Goal: Contribute content: Contribute content

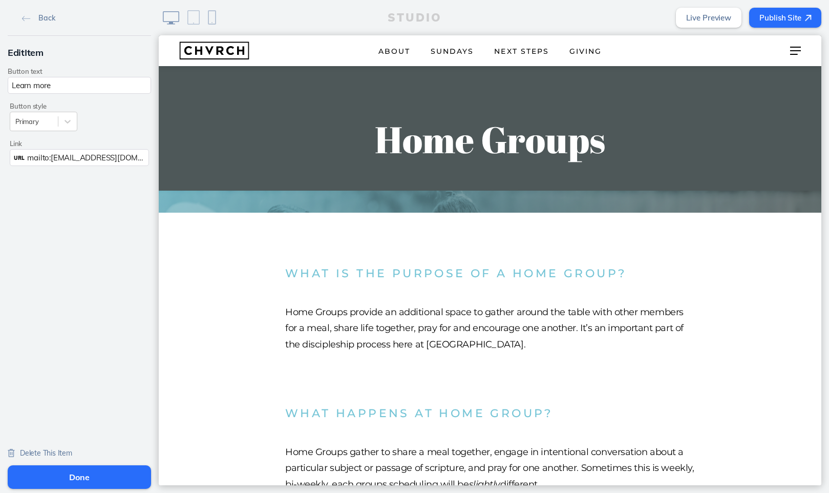
scroll to position [1462, 0]
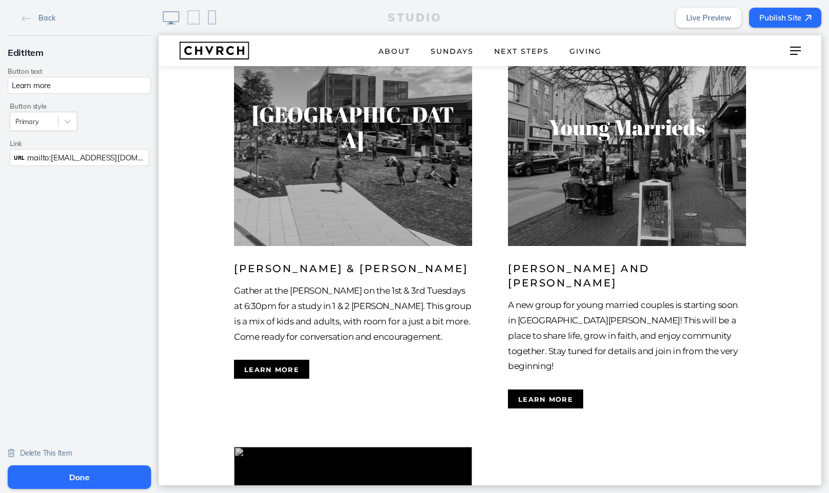
click at [101, 473] on button "Done" at bounding box center [79, 477] width 143 height 24
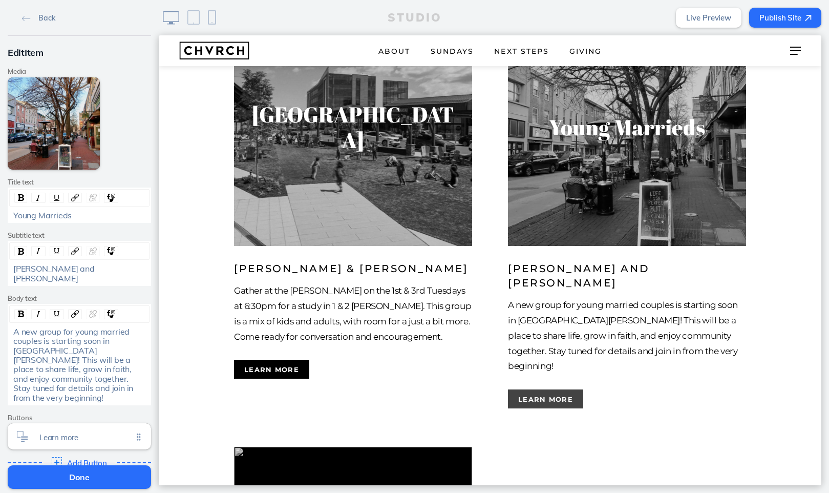
click at [547, 389] on button "Learn more" at bounding box center [545, 398] width 75 height 19
click at [75, 423] on div "Learn more Click to edit" at bounding box center [79, 436] width 143 height 26
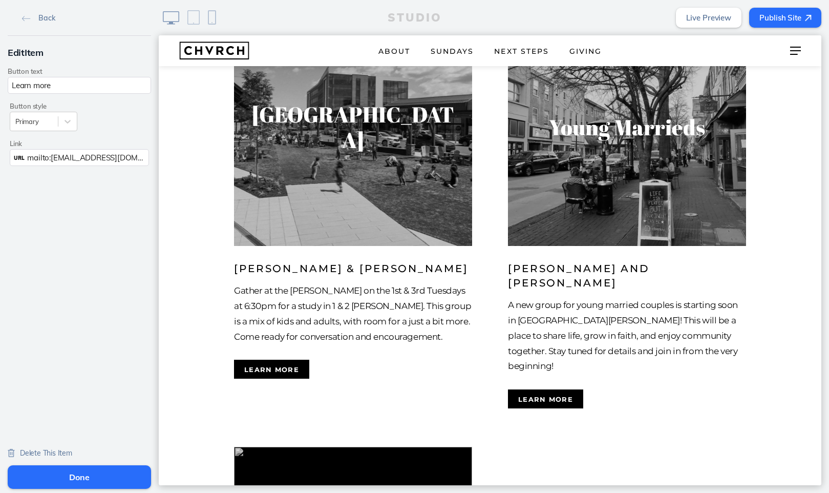
click at [110, 156] on span "mailto:[EMAIL_ADDRESS][DOMAIN_NAME]?subject=I’m%20interested%20in%20learning%20…" at bounding box center [287, 158] width 521 height 10
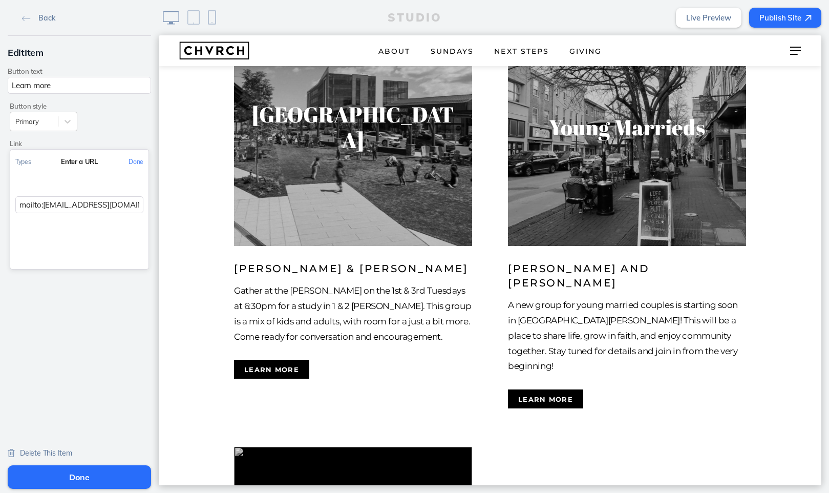
click at [120, 126] on div "Button style Primary Link Cancel Select a link type Link to a page Link to a do…" at bounding box center [79, 182] width 143 height 177
click at [135, 163] on button "Done" at bounding box center [135, 161] width 25 height 23
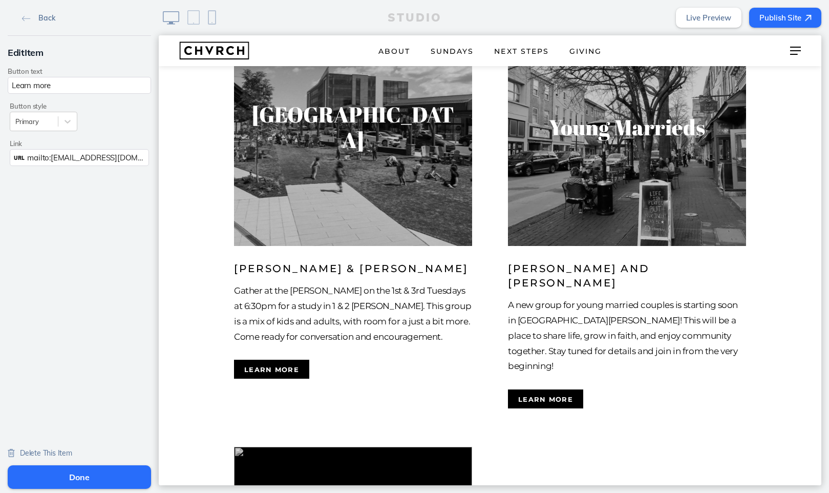
click at [29, 14] on link "Back" at bounding box center [38, 17] width 41 height 15
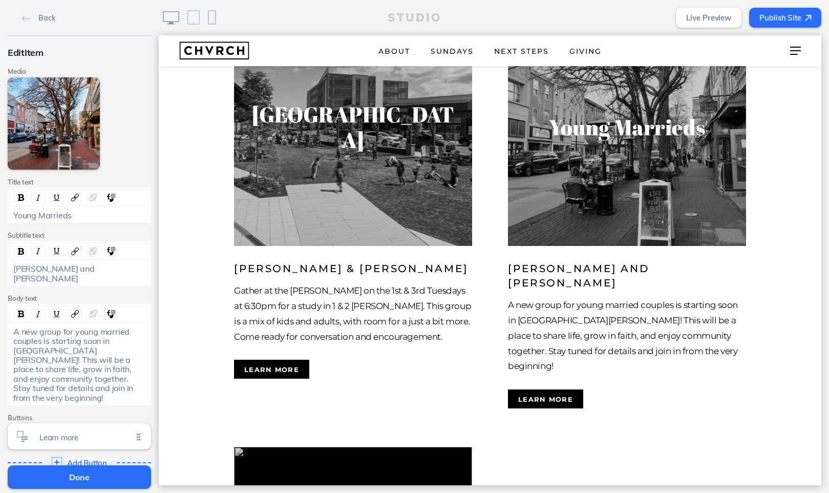
click at [79, 479] on button "Done" at bounding box center [79, 477] width 143 height 24
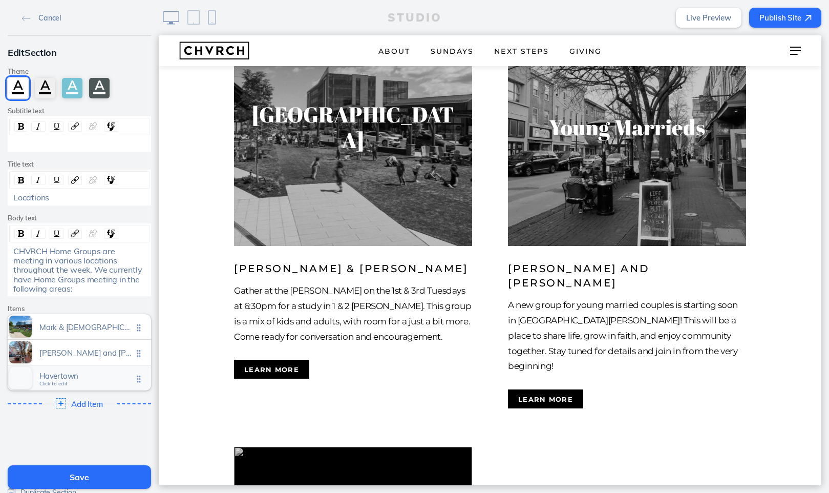
click at [105, 372] on span "Havertown" at bounding box center [85, 375] width 93 height 9
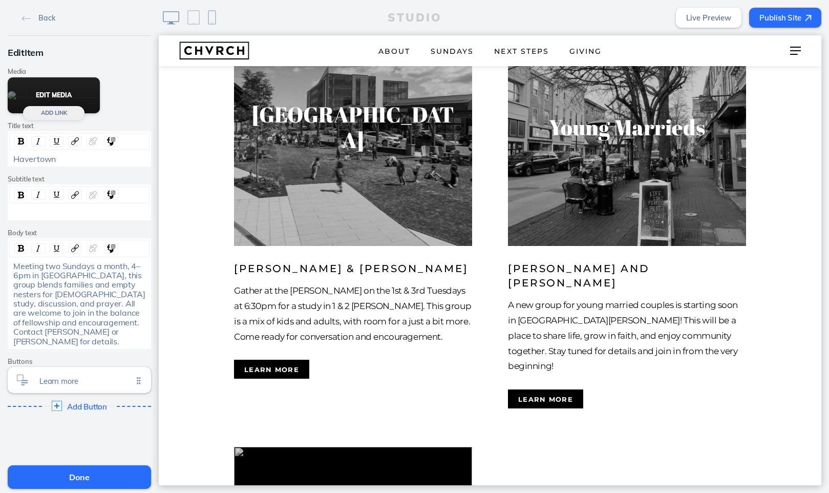
click at [54, 113] on button "Edit Media" at bounding box center [54, 95] width 92 height 36
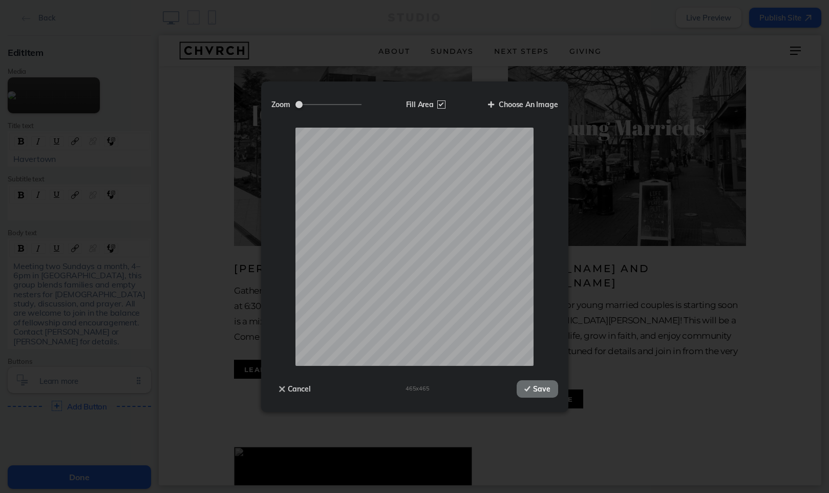
click at [548, 393] on button "Save" at bounding box center [537, 388] width 41 height 17
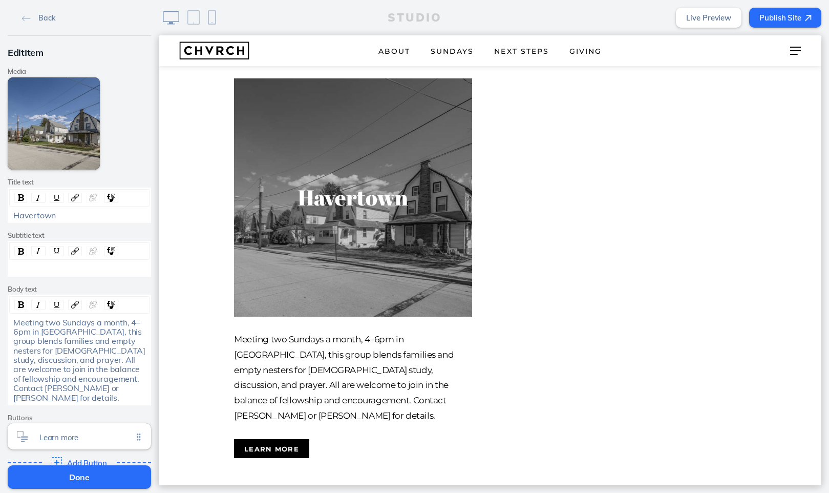
scroll to position [1822, 0]
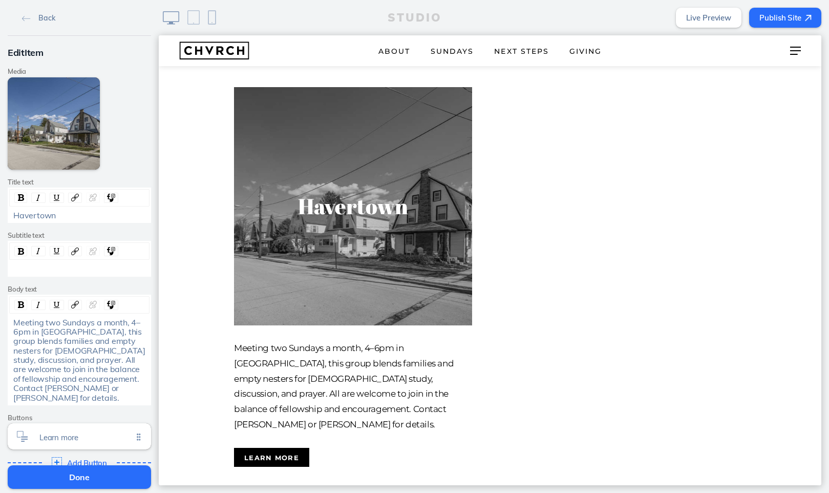
click at [50, 262] on div "rdw-wrapper" at bounding box center [79, 268] width 140 height 12
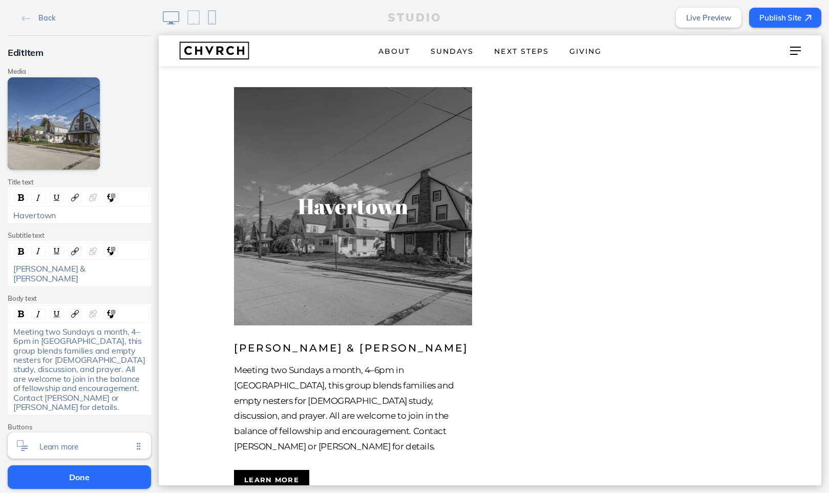
click at [65, 332] on span "Meeting two Sundays a month, 4–6pm in [GEOGRAPHIC_DATA], this group blends fami…" at bounding box center [80, 369] width 134 height 86
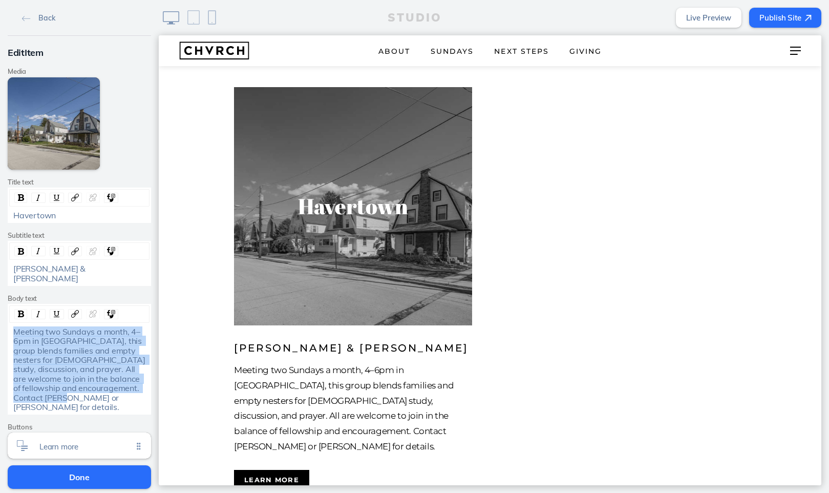
click at [65, 332] on span "Meeting two Sundays a month, 4–6pm in [GEOGRAPHIC_DATA], this group blends fami…" at bounding box center [80, 369] width 134 height 86
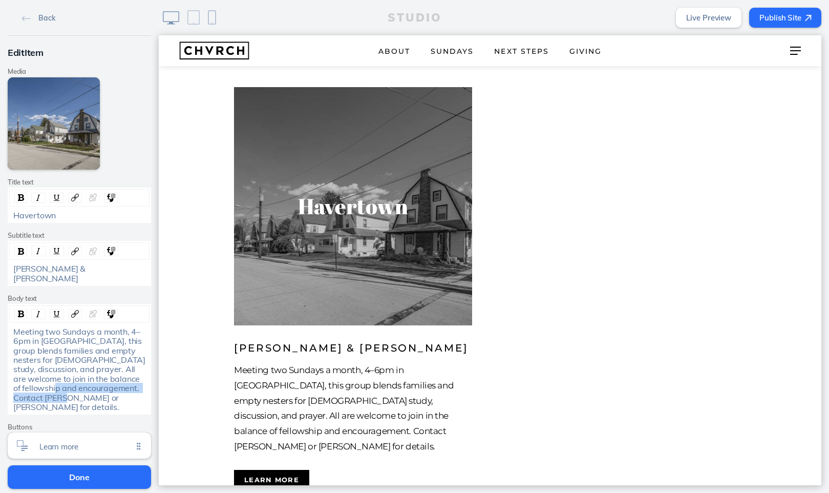
drag, startPoint x: 76, startPoint y: 375, endPoint x: 88, endPoint y: 382, distance: 14.0
click at [88, 382] on div "Meeting two Sundays a month, 4–6pm in [GEOGRAPHIC_DATA], this group blends fami…" at bounding box center [79, 369] width 133 height 85
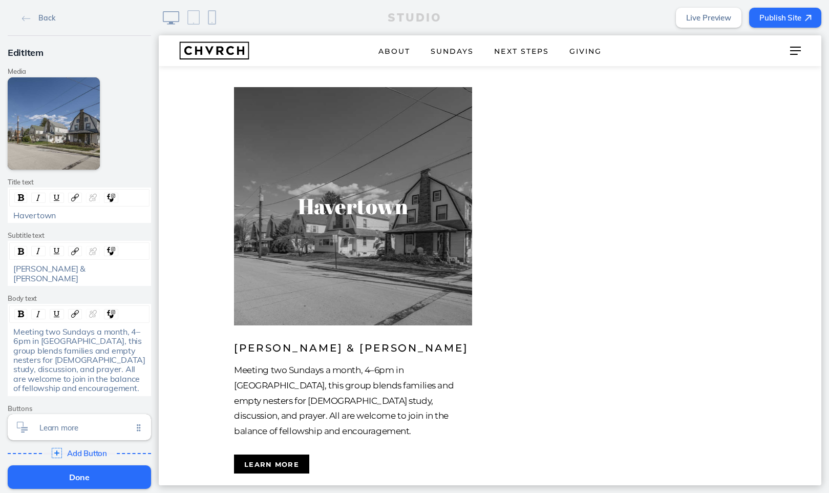
click at [89, 267] on div "[PERSON_NAME] & [PERSON_NAME]" at bounding box center [79, 273] width 133 height 19
click at [73, 421] on span "Learn more" at bounding box center [85, 425] width 93 height 9
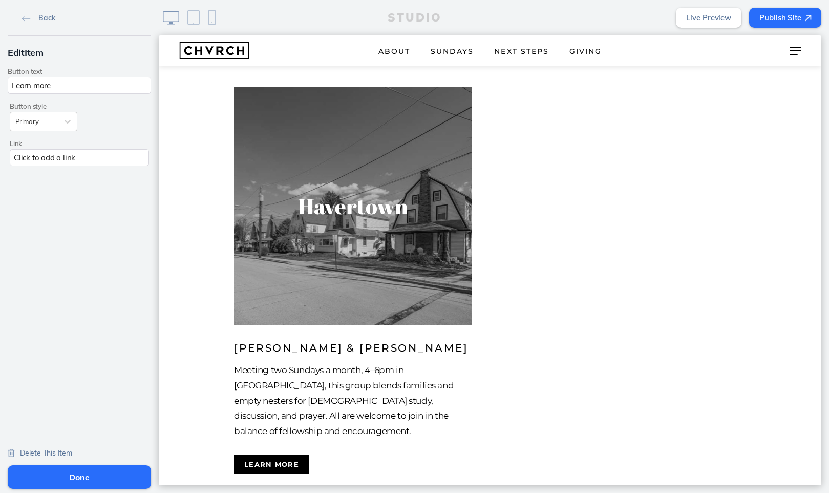
click at [46, 160] on div "Click to add a link" at bounding box center [79, 157] width 139 height 17
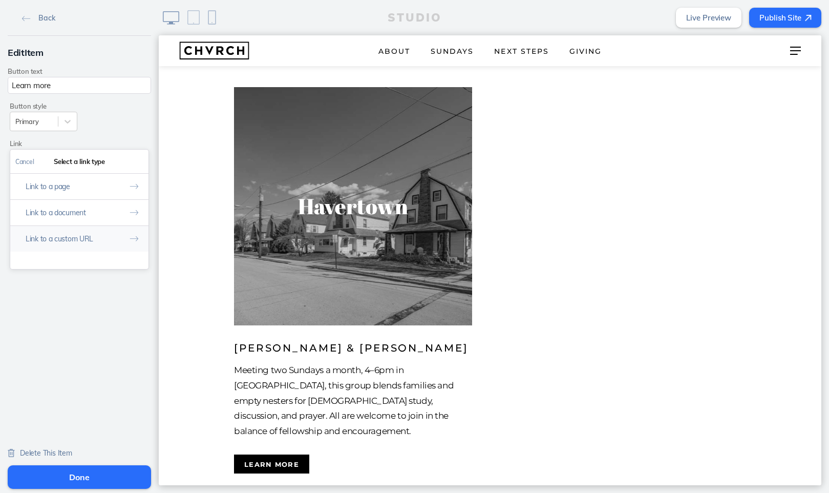
click at [62, 237] on button "Link to a custom URL" at bounding box center [79, 238] width 138 height 26
click at [98, 205] on input "text" at bounding box center [79, 204] width 128 height 17
paste input "mailto:[PERSON_NAME][EMAIL_ADDRESS][PERSON_NAME][DOMAIN_NAME]?subject=I’m%20int…"
type input "mailto:[PERSON_NAME][EMAIL_ADDRESS][PERSON_NAME][DOMAIN_NAME]?subject=I’m%20int…"
click at [137, 161] on button "Done" at bounding box center [135, 161] width 25 height 23
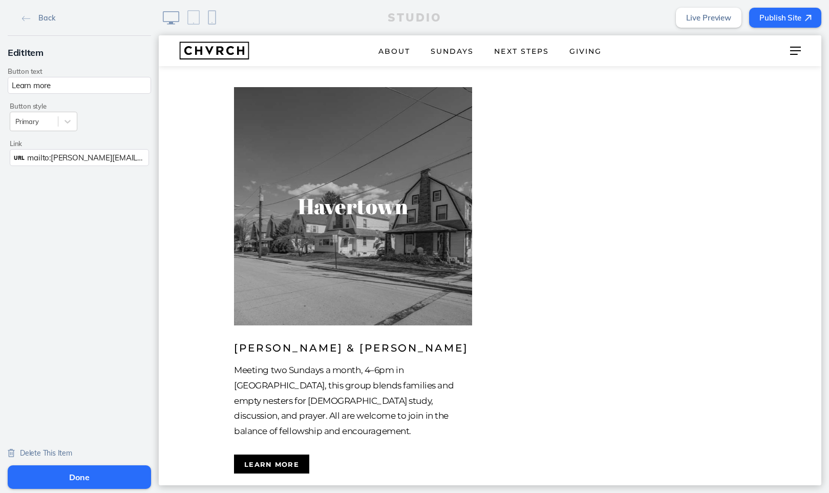
click at [87, 474] on button "Done" at bounding box center [79, 477] width 143 height 24
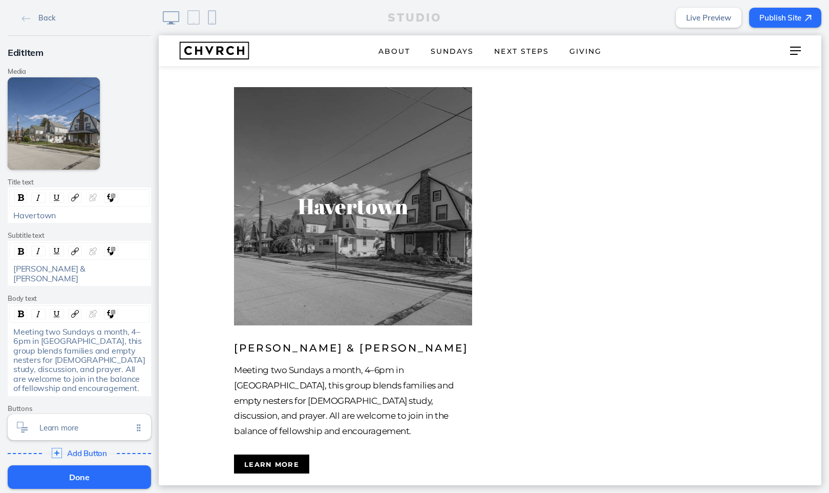
click at [89, 478] on button "Done" at bounding box center [79, 477] width 143 height 24
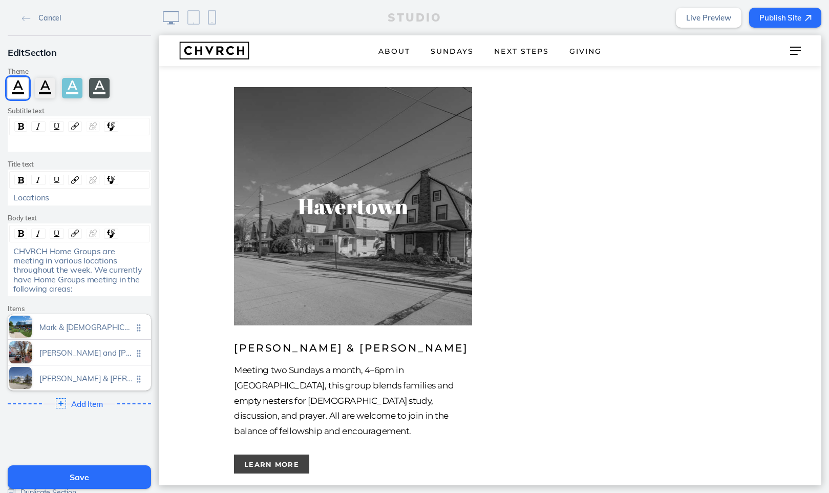
click at [255, 454] on button "Learn more" at bounding box center [271, 463] width 75 height 19
click at [82, 400] on span "Add Item" at bounding box center [87, 404] width 33 height 9
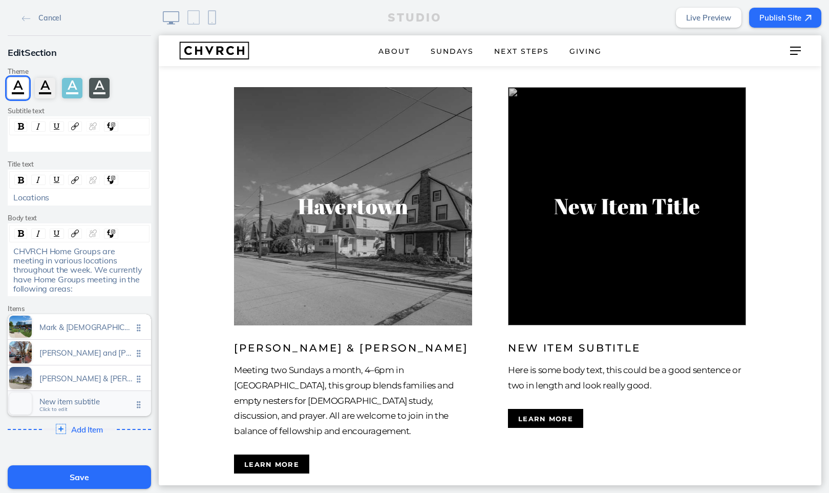
click at [55, 397] on span "New item subtitle" at bounding box center [85, 401] width 93 height 9
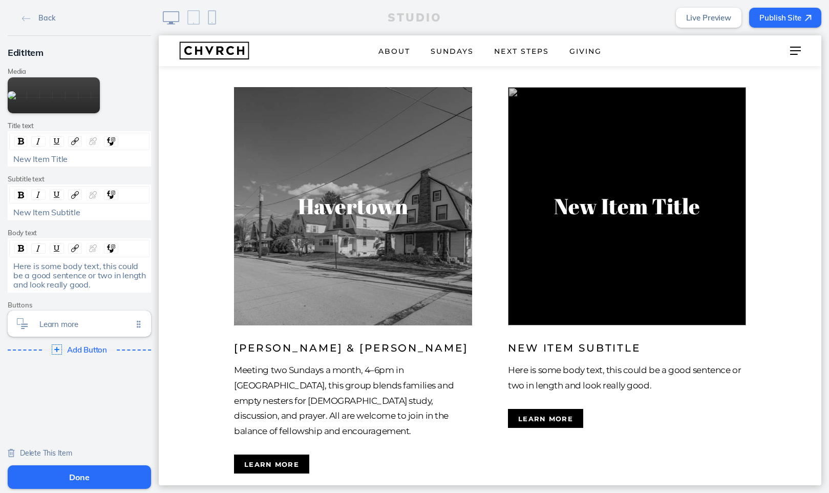
click at [44, 164] on span "New Item Title" at bounding box center [40, 159] width 54 height 10
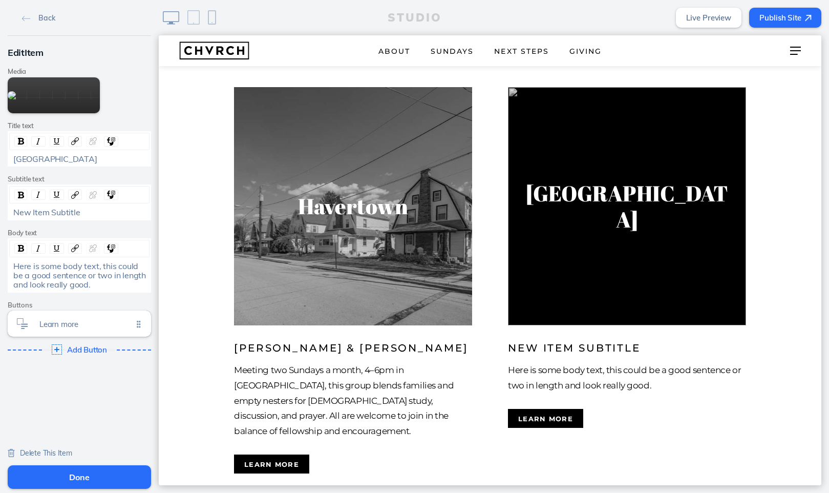
click at [41, 217] on span "New Item Subtitle" at bounding box center [46, 212] width 67 height 10
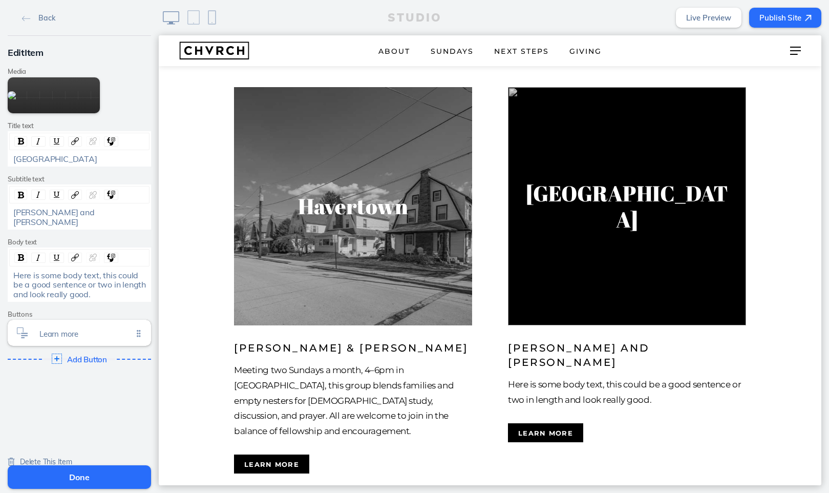
click at [58, 299] on span "Here is some body text, this could be a good sentence or two in length and look…" at bounding box center [80, 284] width 135 height 29
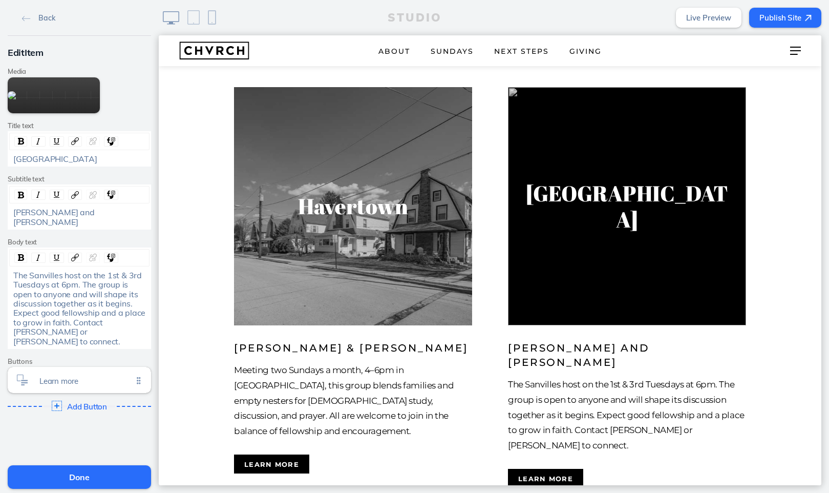
click at [136, 340] on span "The Sanvilles host on the 1st & 3rd Tuesdays at 6pm. The group is open to anyon…" at bounding box center [80, 308] width 134 height 76
drag, startPoint x: 13, startPoint y: 359, endPoint x: 87, endPoint y: 372, distance: 74.5
click at [87, 346] on div "The Sanvilles host on the 1st & 3rd Tuesdays at 6pm. The group is open to anyon…" at bounding box center [79, 307] width 133 height 75
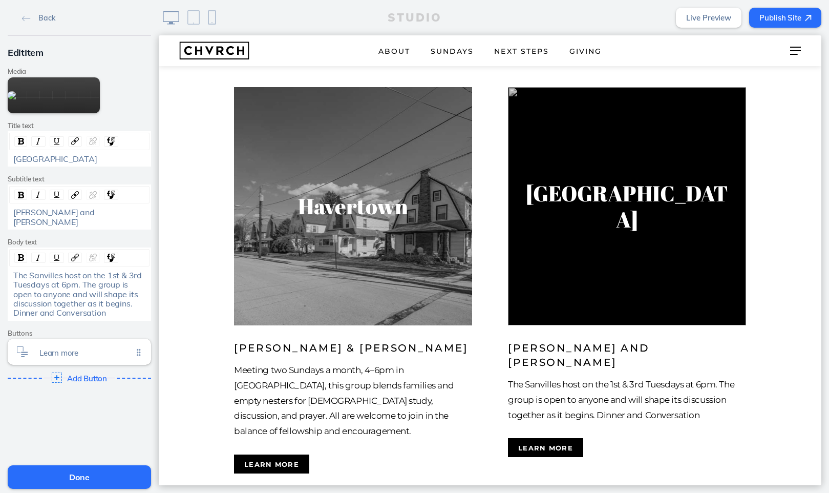
click at [50, 318] on span "The Sanvilles host on the 1st & 3rd Tuesdays at 6pm. The group is open to anyon…" at bounding box center [78, 294] width 131 height 48
drag, startPoint x: 88, startPoint y: 339, endPoint x: 140, endPoint y: 340, distance: 51.7
click at [140, 318] on div "The Sanvilles host on the 1st & 3rd Tuesdays at 6pm. The group is open to anyon…" at bounding box center [79, 293] width 133 height 47
click at [10, 318] on div "The Sanvilles host on the 1st & 3rd Tuesdays at 6pm. The group is open to anyon…" at bounding box center [80, 293] width 140 height 47
drag, startPoint x: 38, startPoint y: 348, endPoint x: 107, endPoint y: 358, distance: 68.8
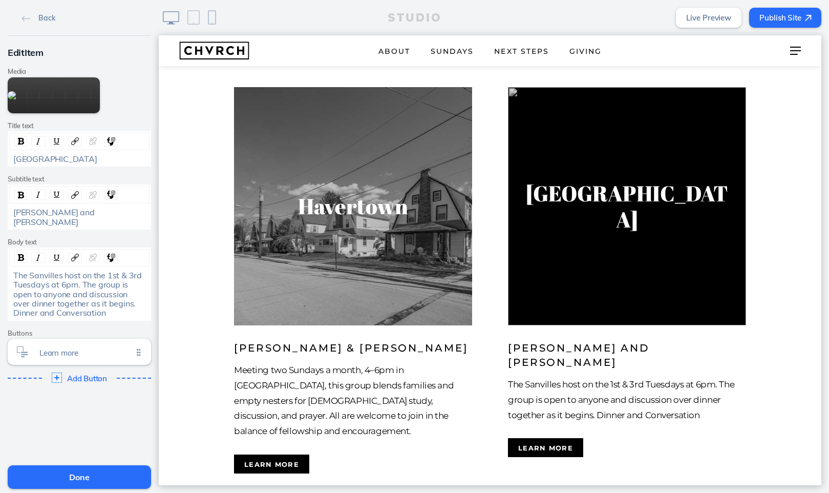
click at [107, 318] on div "The Sanvilles host on the 1st & 3rd Tuesdays at 6pm. The group is open to anyon…" at bounding box center [79, 293] width 133 height 47
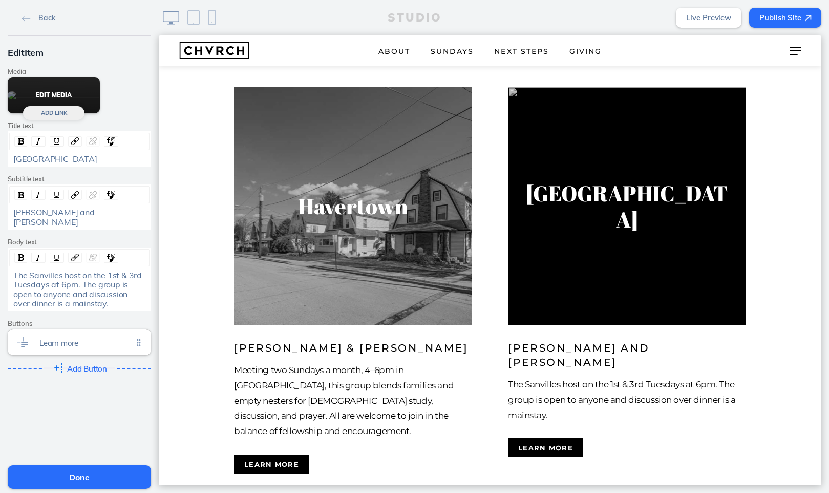
click at [70, 113] on button "Edit Media" at bounding box center [54, 95] width 92 height 36
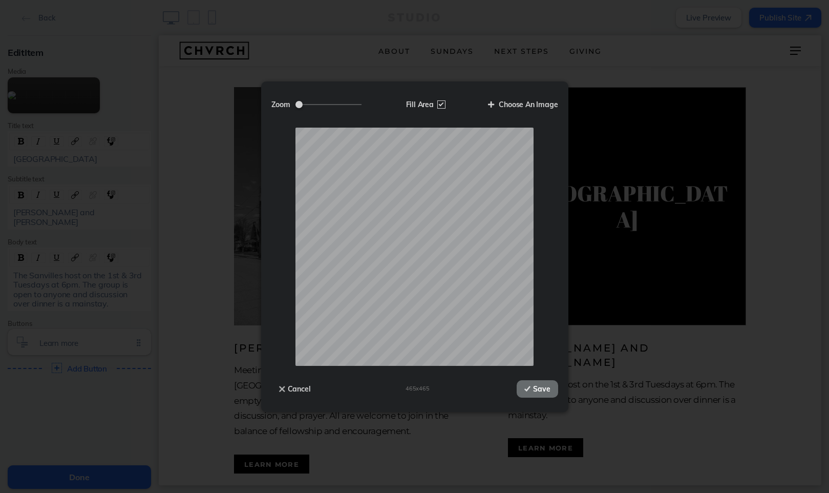
click at [542, 385] on button "Save" at bounding box center [537, 388] width 41 height 17
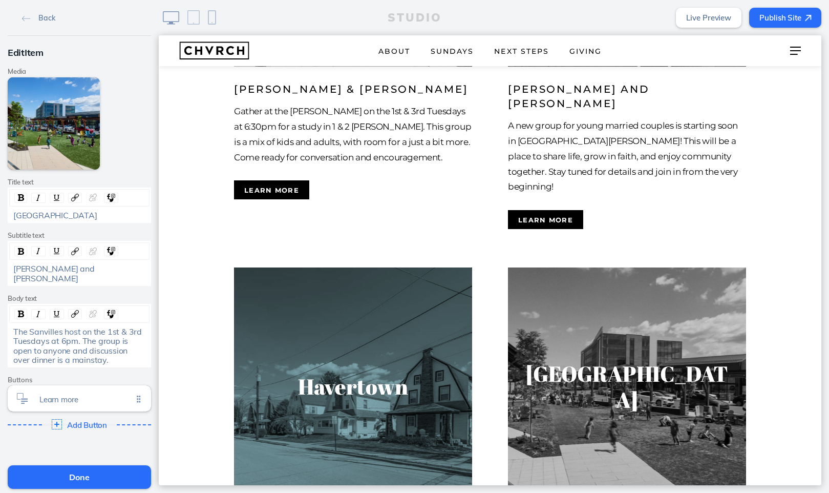
scroll to position [1594, 0]
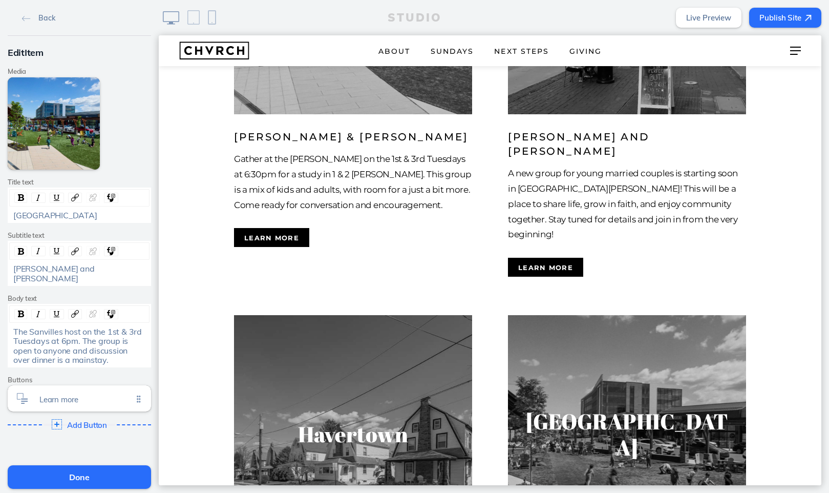
click at [76, 478] on button "Done" at bounding box center [79, 477] width 143 height 24
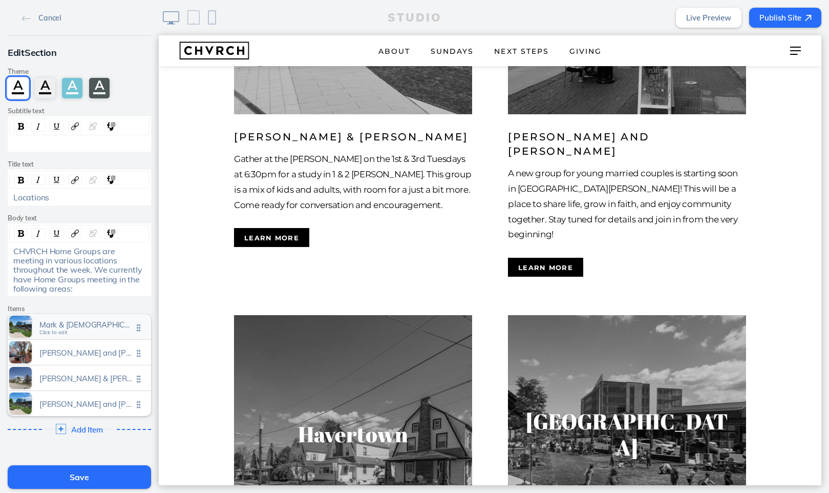
click at [76, 323] on span "Mark & [DEMOGRAPHIC_DATA][PERSON_NAME]" at bounding box center [85, 324] width 93 height 9
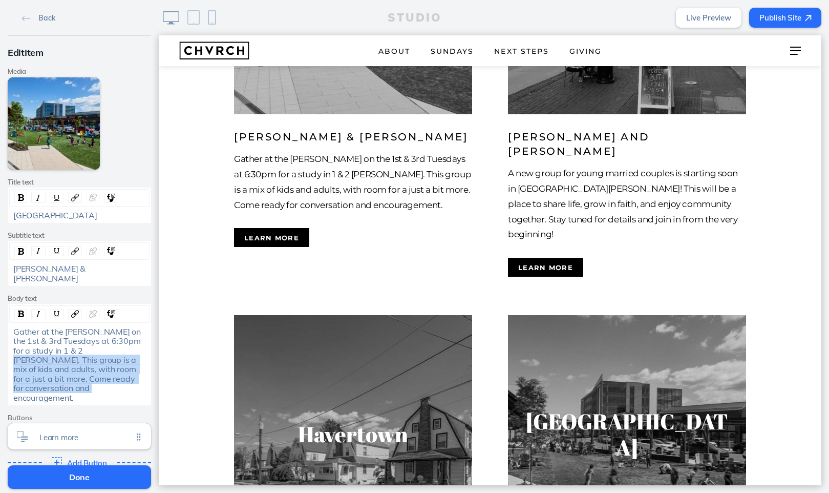
drag, startPoint x: 67, startPoint y: 339, endPoint x: 141, endPoint y: 366, distance: 79.1
click at [141, 366] on div "Gather at the [PERSON_NAME] on the 1st & 3rd Tuesdays at 6:30pm for a study in …" at bounding box center [79, 364] width 133 height 75
copy span "This group is a mix of kids and adults, with room for a just a bit more. Come r…"
click at [84, 478] on button "Done" at bounding box center [79, 477] width 143 height 24
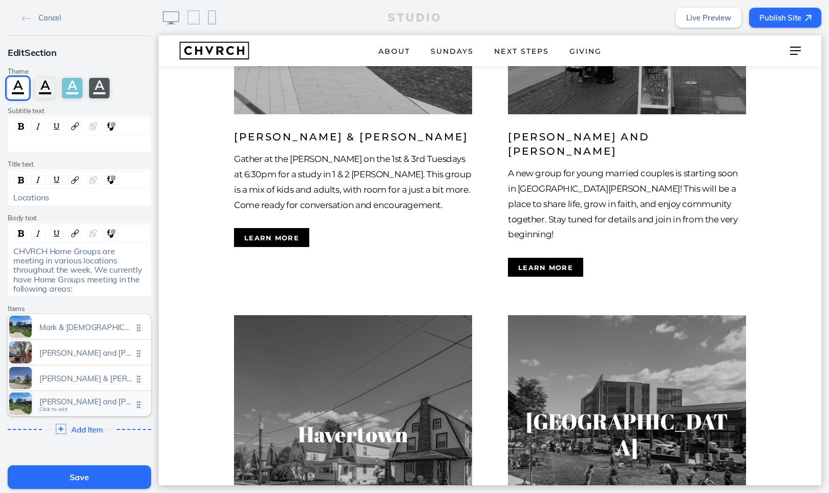
click at [90, 402] on span "[PERSON_NAME] and [PERSON_NAME]" at bounding box center [85, 401] width 93 height 9
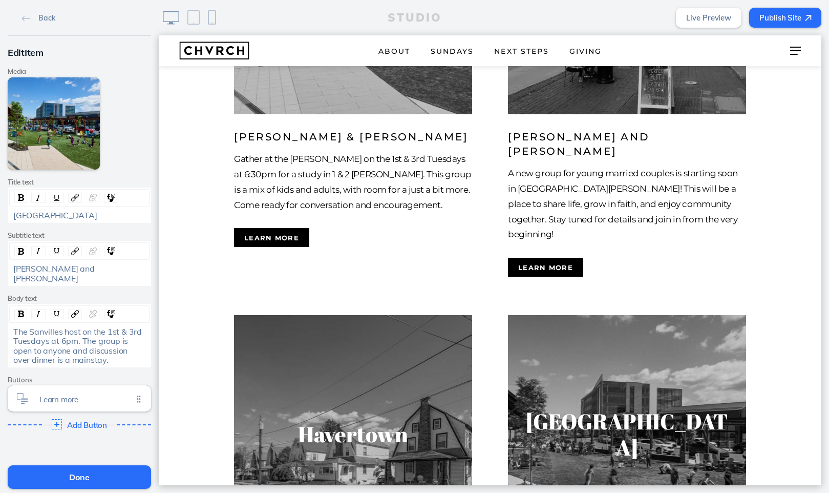
drag, startPoint x: 81, startPoint y: 329, endPoint x: 98, endPoint y: 350, distance: 27.0
click at [98, 350] on div "The Sanvilles host on the 1st & 3rd Tuesdays at 6pm. The group is open to anyon…" at bounding box center [79, 346] width 133 height 38
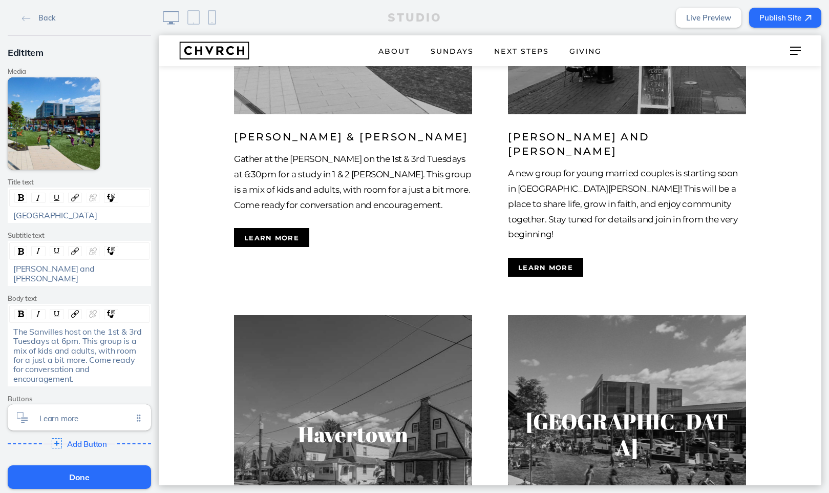
click at [92, 472] on button "Done" at bounding box center [79, 477] width 143 height 24
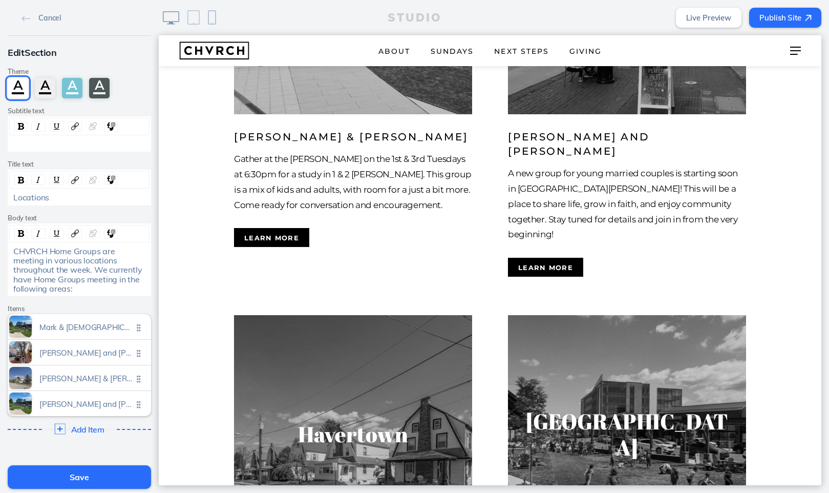
click at [90, 426] on span "Add Item" at bounding box center [87, 429] width 33 height 9
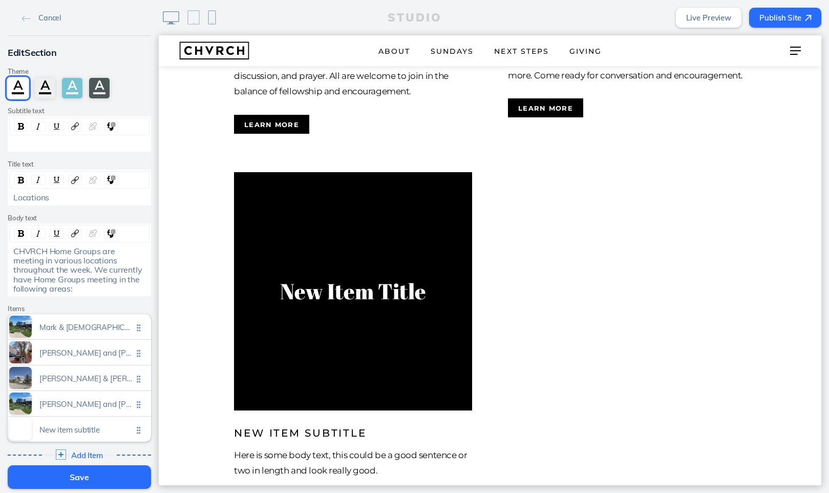
scroll to position [2166, 0]
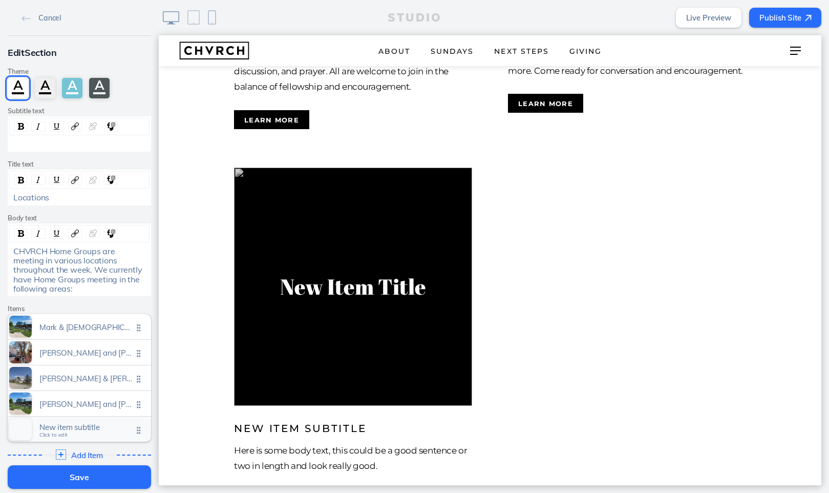
click at [78, 425] on span "New item subtitle" at bounding box center [85, 427] width 93 height 9
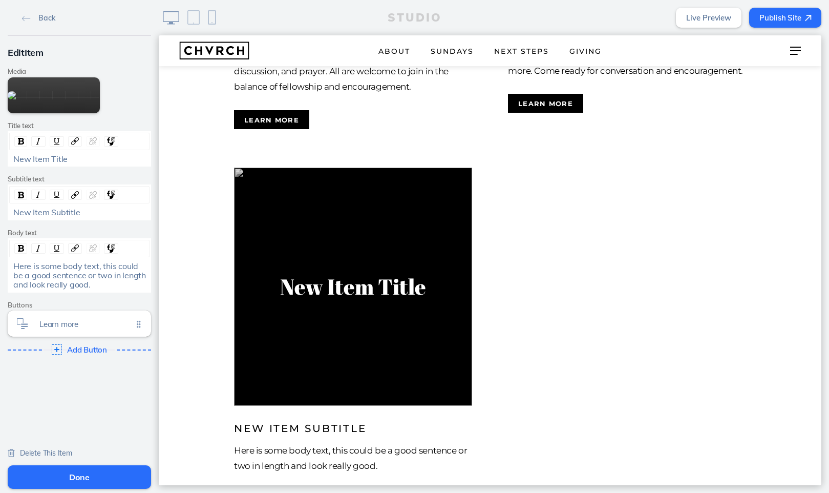
click at [54, 217] on span "New Item Subtitle" at bounding box center [46, 212] width 67 height 10
click at [55, 164] on span "New Item Title" at bounding box center [40, 159] width 54 height 10
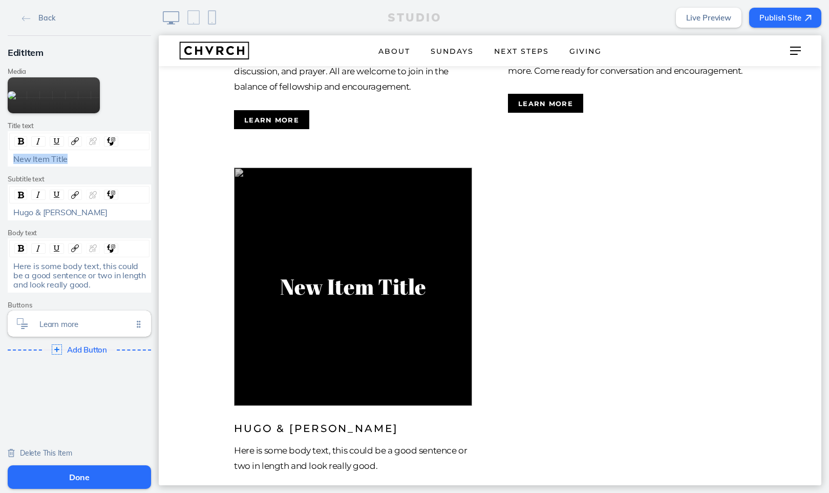
click at [55, 164] on span "New Item Title" at bounding box center [40, 159] width 54 height 10
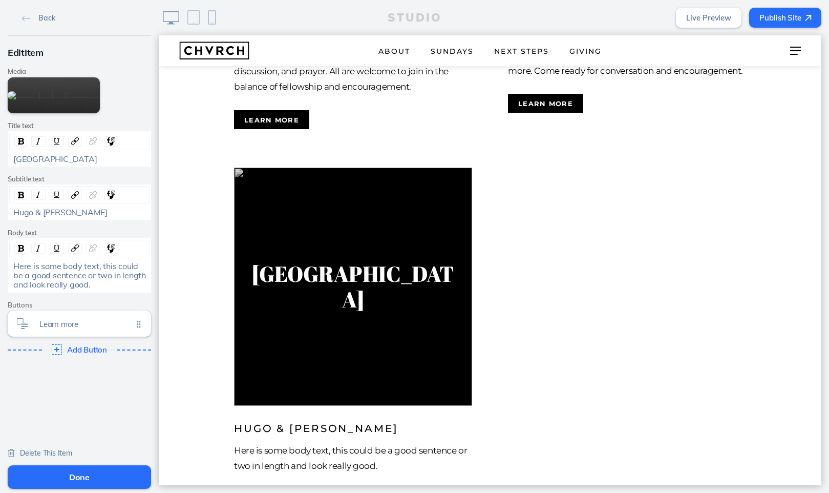
click at [61, 290] on span "Here is some body text, this could be a good sentence or two in length and look…" at bounding box center [80, 275] width 135 height 29
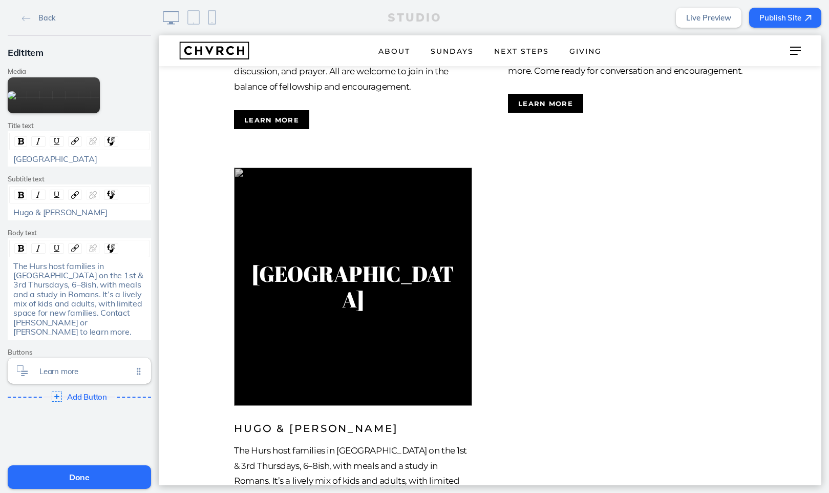
click at [49, 321] on span "The Hurs host families in [GEOGRAPHIC_DATA] on the 1st & 3rd Thursdays, 6–8ish,…" at bounding box center [79, 299] width 132 height 76
click at [78, 322] on span "The Hurs are host families in [GEOGRAPHIC_DATA] on the 1st & 3rd Thursdays, 6–8…" at bounding box center [79, 299] width 132 height 76
click at [134, 318] on div "The Hurs are hosting families in [GEOGRAPHIC_DATA] on the 1st & 3rd Thursdays, …" at bounding box center [79, 298] width 133 height 75
click at [103, 329] on span "The Hurs are hosting families living in the [GEOGRAPHIC_DATA] on the 1st & 3rd …" at bounding box center [80, 299] width 134 height 76
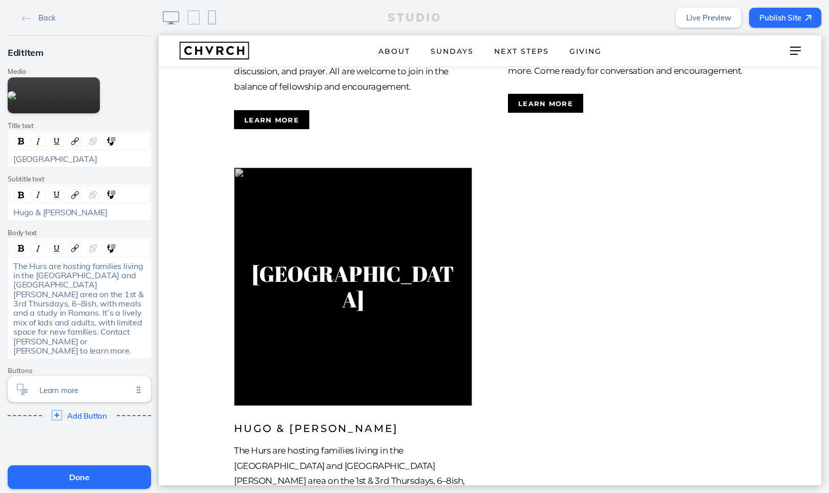
click at [55, 349] on span "The Hurs are hosting families living in the [GEOGRAPHIC_DATA] and [GEOGRAPHIC_D…" at bounding box center [79, 308] width 133 height 95
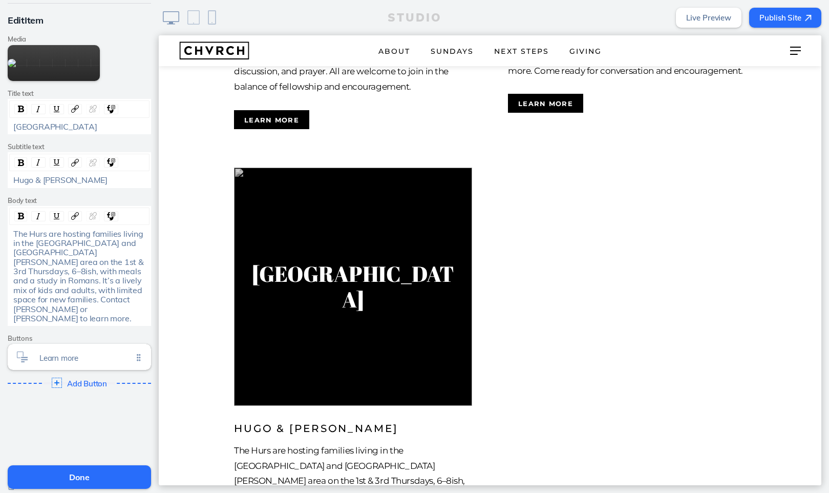
scroll to position [41, 0]
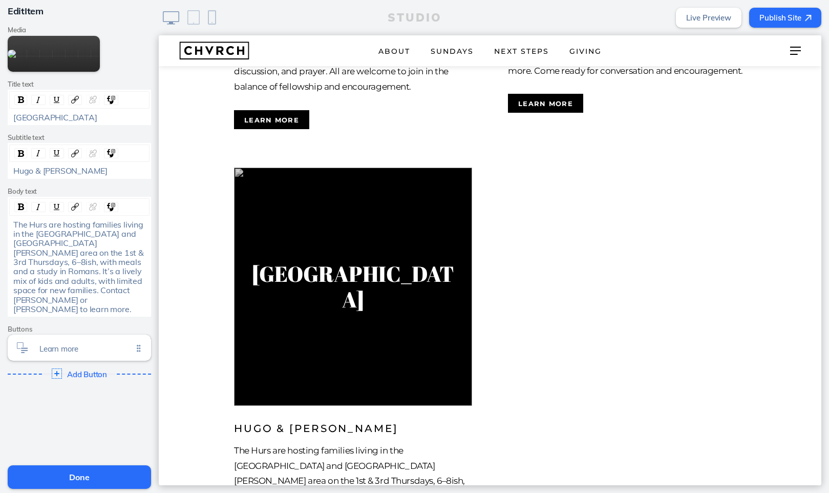
click at [27, 315] on span "The Hurs are hosting families living in the [GEOGRAPHIC_DATA] and [GEOGRAPHIC_D…" at bounding box center [79, 266] width 133 height 95
click at [12, 314] on div "The Hurs are hosting families living in the [GEOGRAPHIC_DATA] and [GEOGRAPHIC_D…" at bounding box center [80, 267] width 140 height 94
drag, startPoint x: 12, startPoint y: 315, endPoint x: 80, endPoint y: 315, distance: 68.1
click at [80, 314] on div "The Hurs are hosting families living in the [GEOGRAPHIC_DATA] and [GEOGRAPHIC_D…" at bounding box center [80, 267] width 140 height 94
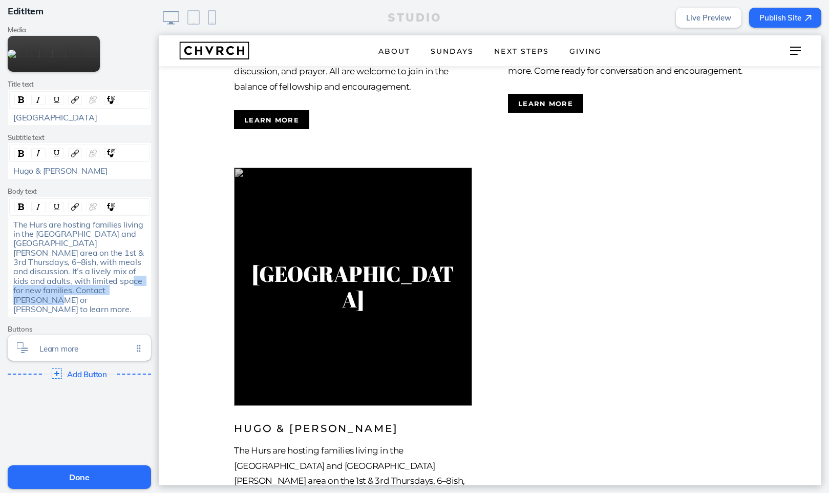
drag, startPoint x: 62, startPoint y: 335, endPoint x: 111, endPoint y: 344, distance: 48.9
click at [111, 314] on div "The Hurs are hosting families living in the [GEOGRAPHIC_DATA] and [GEOGRAPHIC_D…" at bounding box center [79, 267] width 133 height 94
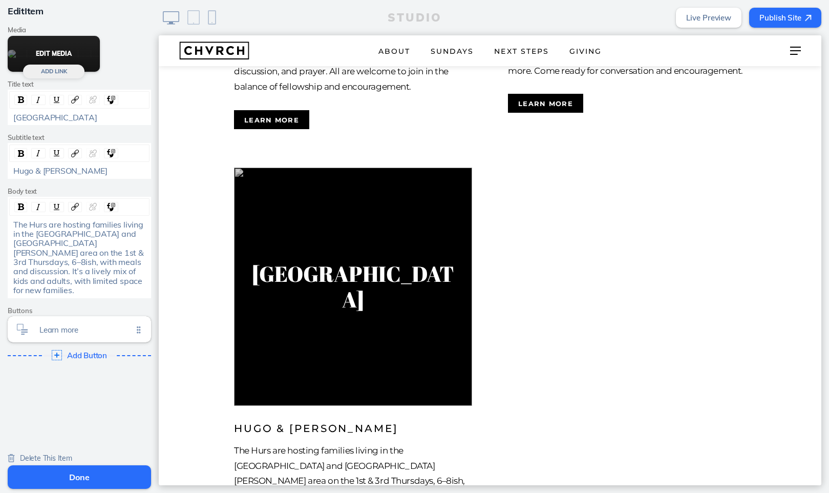
click at [57, 72] on button "Edit Media" at bounding box center [54, 54] width 92 height 36
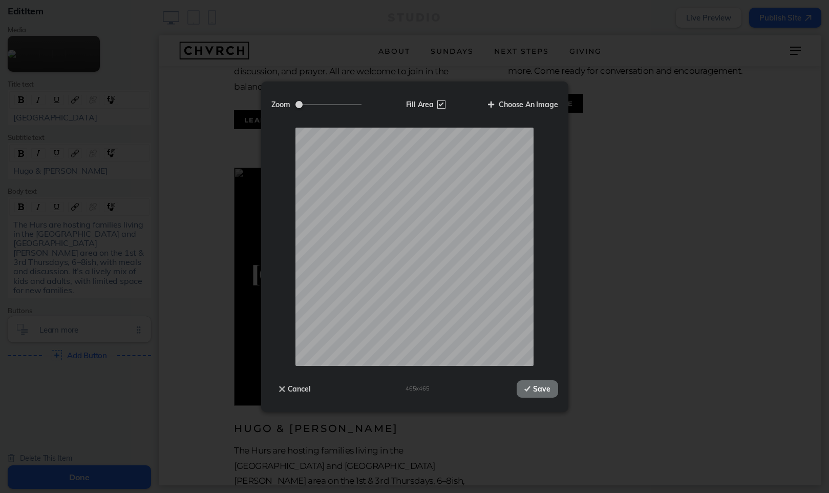
click at [543, 389] on button "Save" at bounding box center [537, 388] width 41 height 17
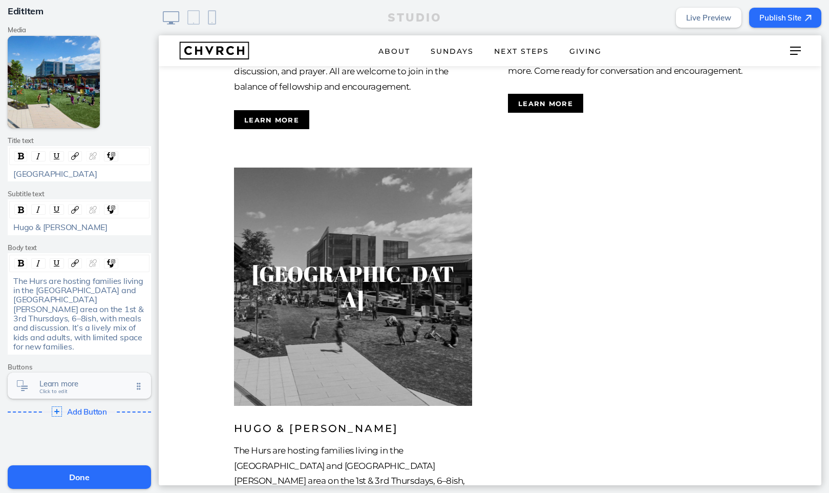
click at [59, 379] on span "Learn more" at bounding box center [85, 383] width 93 height 9
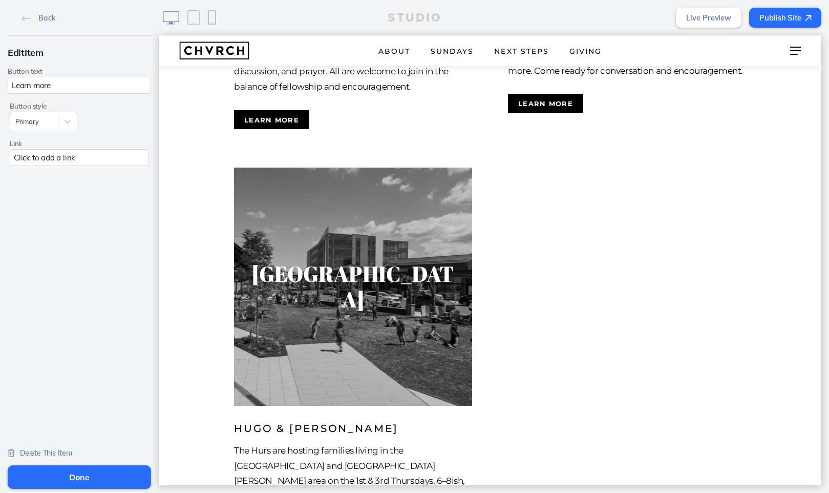
click at [48, 156] on div "Click to add a link" at bounding box center [79, 157] width 139 height 17
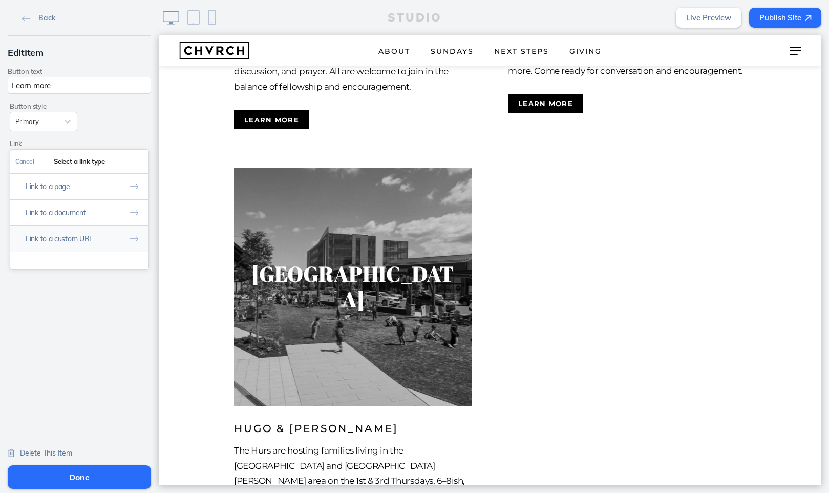
click at [55, 235] on button "Link to a custom URL" at bounding box center [79, 238] width 138 height 26
click at [76, 207] on input "text" at bounding box center [79, 204] width 128 height 17
paste input "mailto:[EMAIL_ADDRESS][PERSON_NAME][DOMAIN_NAME]?subject=I’m%20interested%20in%…"
type input "mailto:[EMAIL_ADDRESS][PERSON_NAME][DOMAIN_NAME]?subject=I’m%20interested%20in%…"
click at [138, 158] on button "Done" at bounding box center [135, 161] width 25 height 23
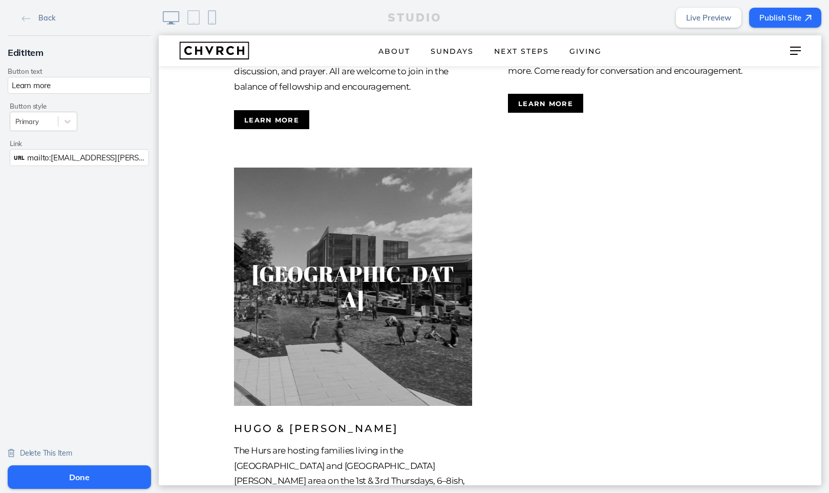
click at [67, 475] on button "Done" at bounding box center [79, 477] width 143 height 24
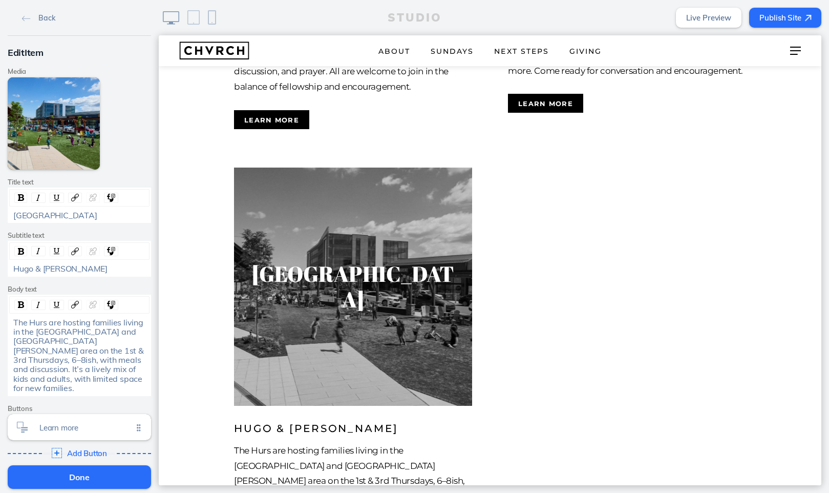
click at [93, 479] on button "Done" at bounding box center [79, 477] width 143 height 24
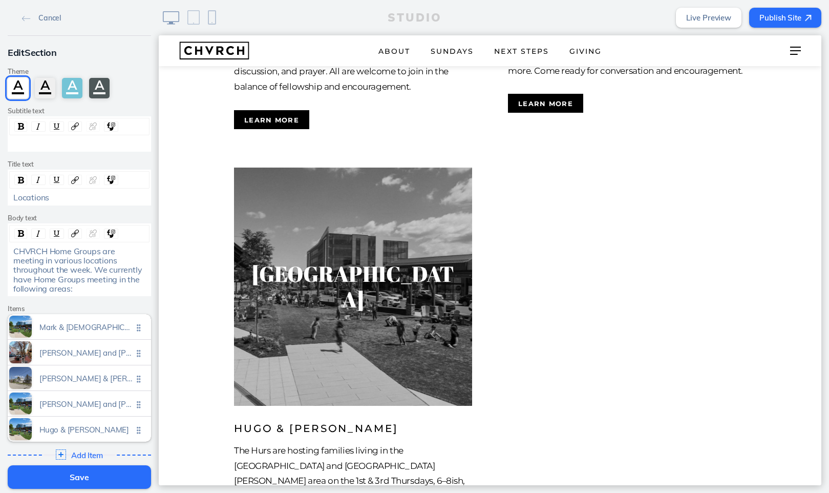
click at [107, 324] on span "Mark & [DEMOGRAPHIC_DATA][PERSON_NAME]" at bounding box center [85, 324] width 93 height 9
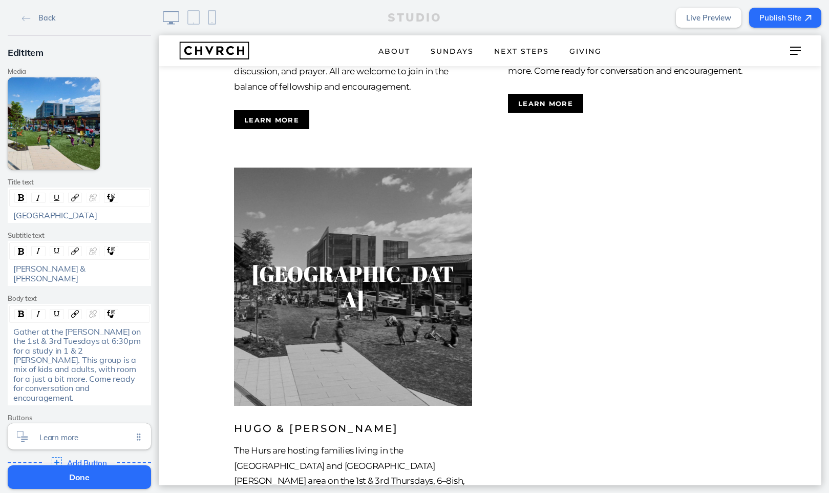
click at [75, 475] on button "Done" at bounding box center [79, 477] width 143 height 24
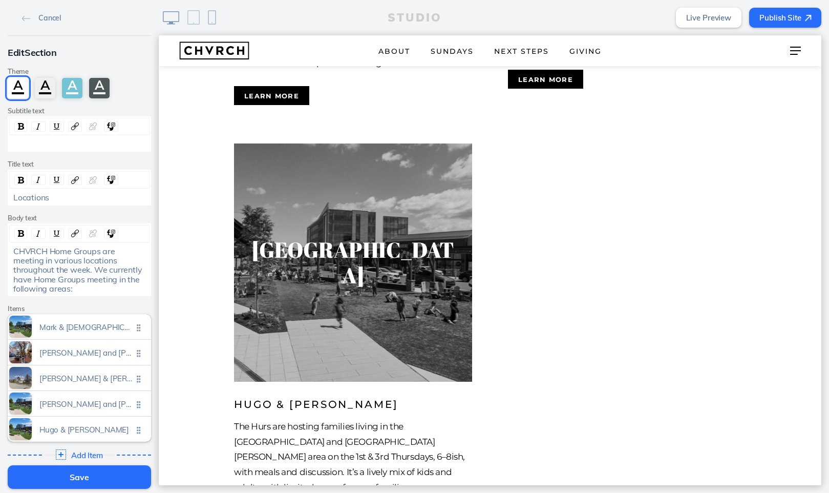
scroll to position [2196, 0]
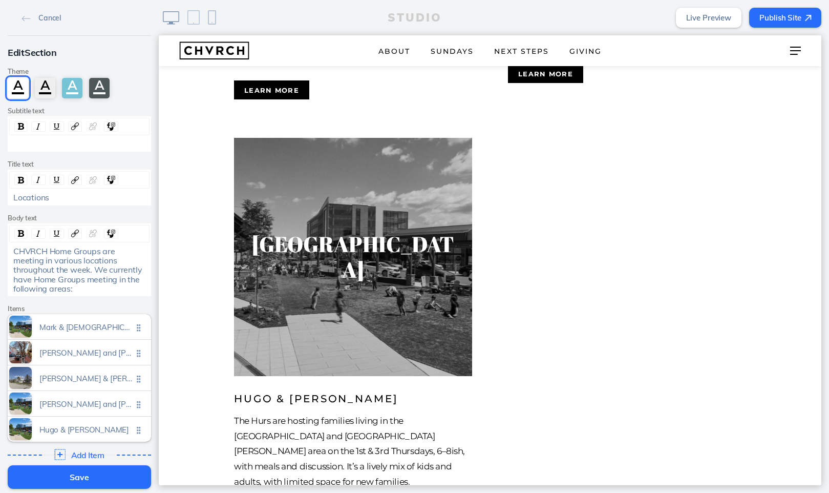
click at [90, 453] on span "Add Item" at bounding box center [87, 455] width 33 height 9
